Goal: Navigation & Orientation: Find specific page/section

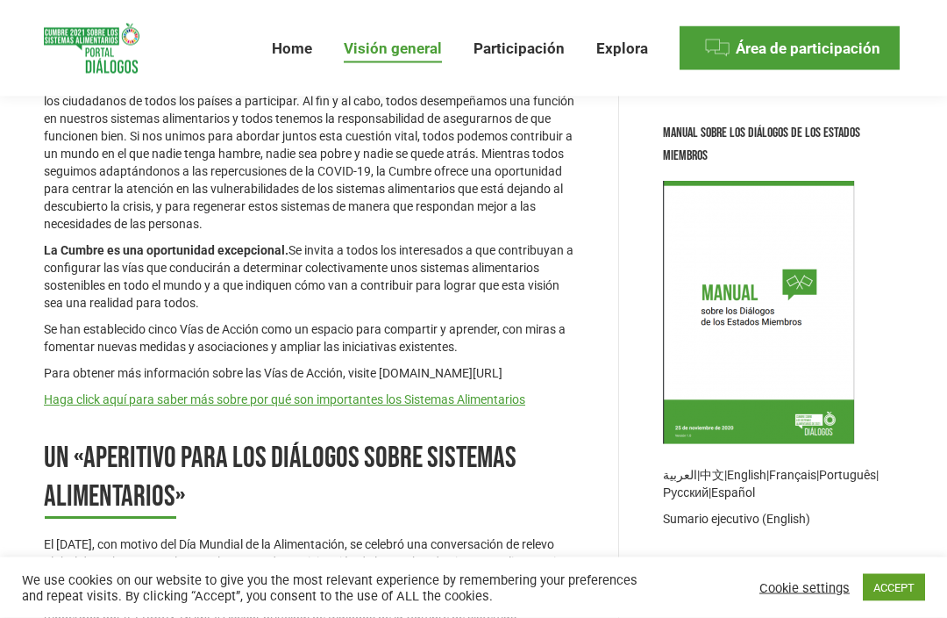
scroll to position [446, 0]
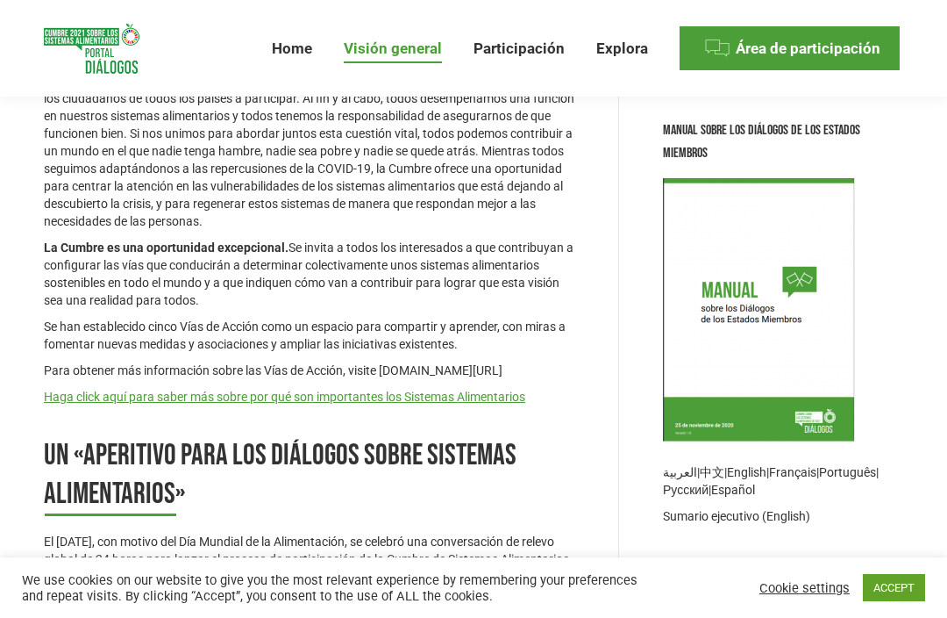
click at [294, 51] on span "Home" at bounding box center [292, 48] width 40 height 18
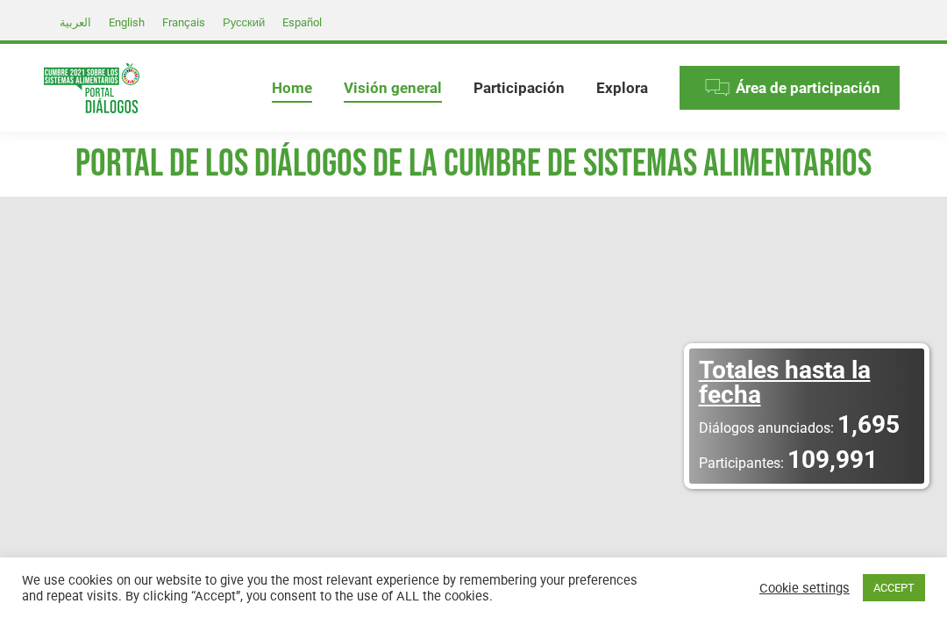
click at [390, 92] on span "Visión general" at bounding box center [393, 88] width 98 height 18
